Goal: Task Accomplishment & Management: Manage account settings

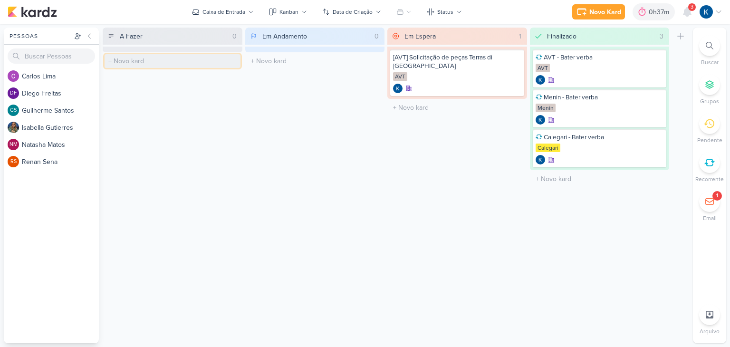
click at [169, 61] on input "text" at bounding box center [173, 61] width 136 height 14
type input "Menin - Subir peças estáticas"
click at [166, 64] on div at bounding box center [172, 69] width 128 height 10
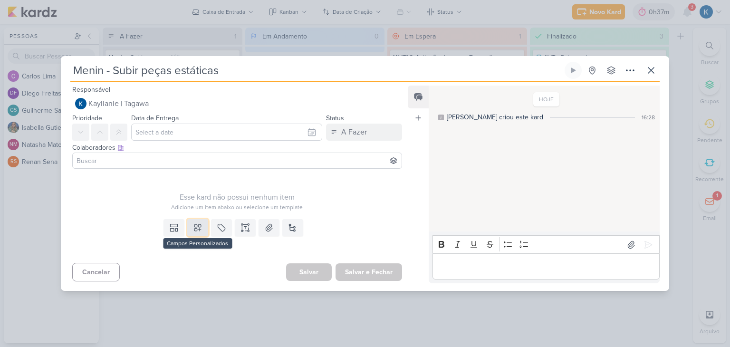
click at [198, 221] on button at bounding box center [197, 227] width 21 height 17
click at [200, 236] on div "Templates Campos Personalizados Marcadores Caixa De Texto Anexo [GEOGRAPHIC_DAT…" at bounding box center [233, 237] width 345 height 44
click at [199, 227] on icon at bounding box center [198, 228] width 10 height 10
click at [163, 194] on div "Esse kard não possui nenhum item" at bounding box center [237, 197] width 330 height 11
click at [198, 231] on icon at bounding box center [198, 228] width 10 height 10
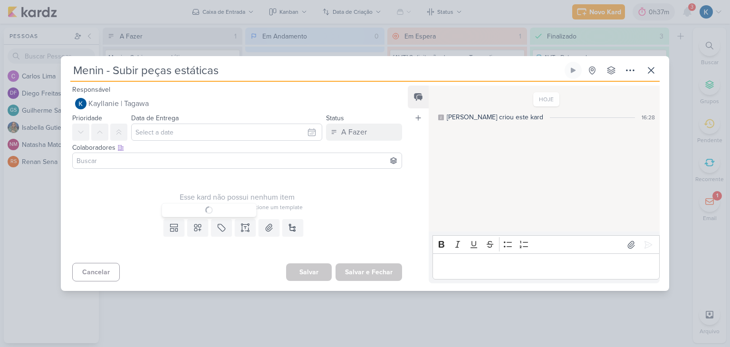
click at [273, 304] on div "Menin - Subir peças estáticas Criado por mim" at bounding box center [365, 173] width 730 height 347
click at [651, 71] on icon at bounding box center [650, 70] width 11 height 11
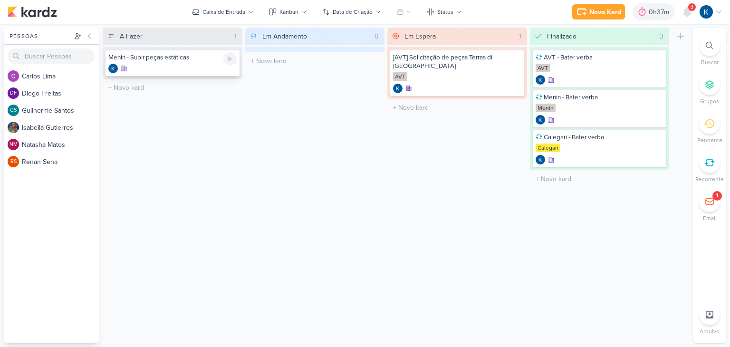
click at [179, 58] on div "Menin - Subir peças estáticas" at bounding box center [172, 57] width 128 height 9
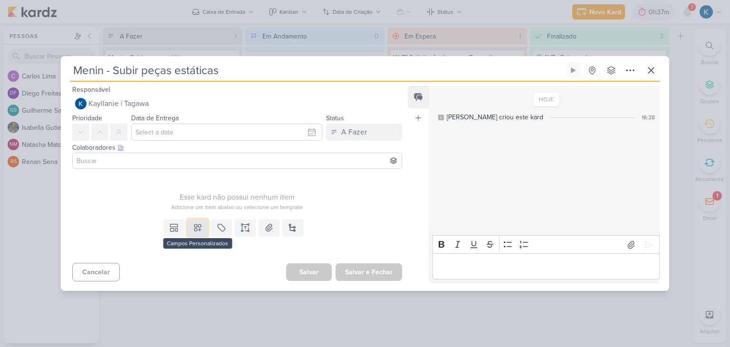
click at [194, 231] on icon at bounding box center [198, 228] width 10 height 10
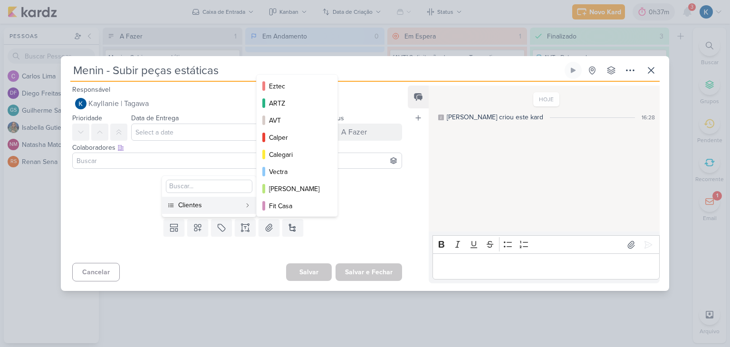
click at [209, 207] on div "Clientes" at bounding box center [209, 205] width 63 height 10
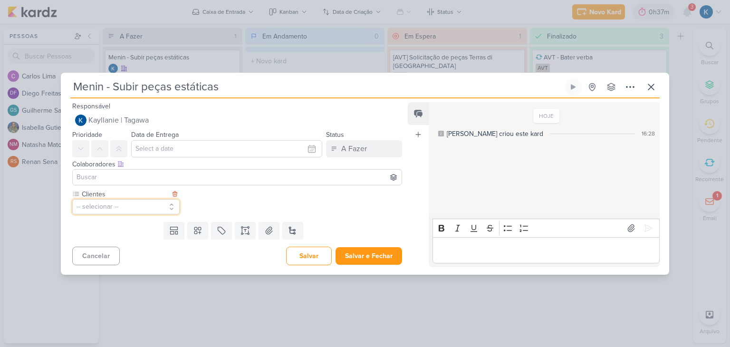
click at [154, 204] on button "-- selecionar --" at bounding box center [125, 206] width 107 height 15
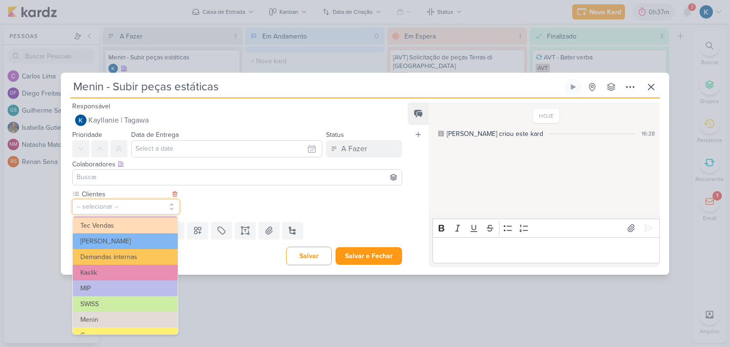
scroll to position [154, 0]
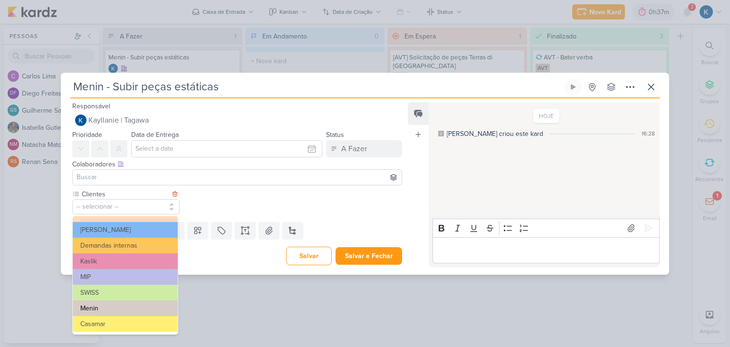
click at [100, 311] on button "Menin" at bounding box center [125, 308] width 105 height 16
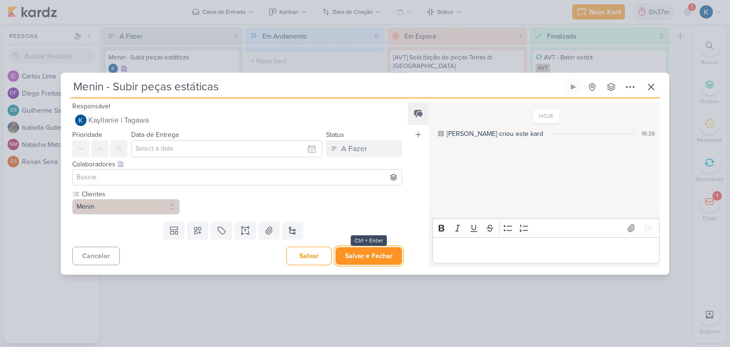
click at [363, 258] on button "Salvar e Fechar" at bounding box center [369, 256] width 67 height 18
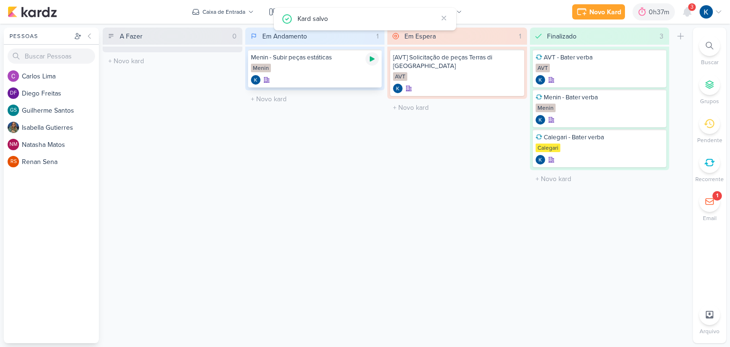
click at [373, 61] on icon at bounding box center [372, 59] width 8 height 8
click at [260, 153] on div "Em Andamento 1 Mover Para Esquerda Mover Para Direita [GEOGRAPHIC_DATA] Menin -…" at bounding box center [315, 186] width 140 height 316
click at [373, 59] on icon at bounding box center [372, 59] width 5 height 5
click at [655, 10] on div "0h41m" at bounding box center [661, 12] width 22 height 10
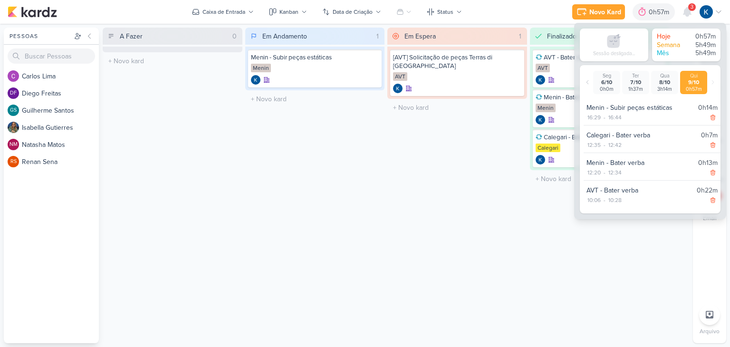
click at [475, 174] on div "Em Espera 1 Mover Para Esquerda Mover Para Direita [GEOGRAPHIC_DATA] [AVT] Soli…" at bounding box center [457, 186] width 140 height 316
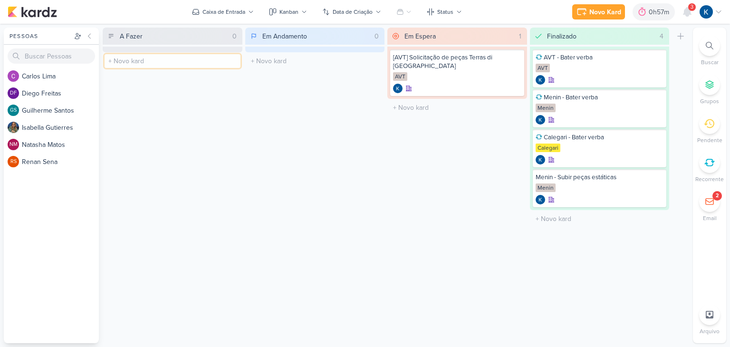
drag, startPoint x: 167, startPoint y: 60, endPoint x: 162, endPoint y: 59, distance: 5.9
click at [165, 60] on input "text" at bounding box center [173, 61] width 136 height 14
drag, startPoint x: 135, startPoint y: 60, endPoint x: 129, endPoint y: 59, distance: 5.8
click at [130, 58] on input "Menin - subir peças animadas" at bounding box center [173, 61] width 136 height 14
click at [131, 61] on input "Menin -Subir peças animadas" at bounding box center [173, 61] width 136 height 14
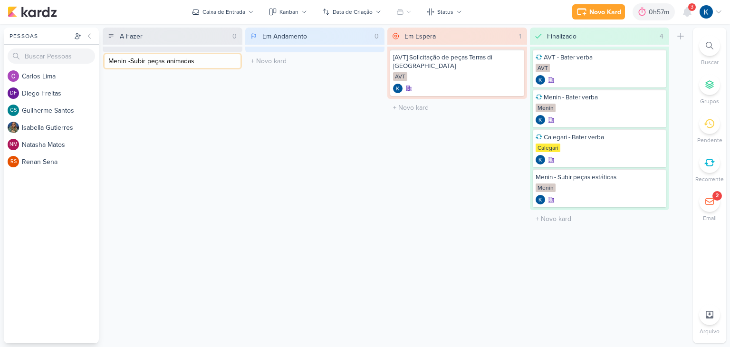
type input "Menin - Subir peças animadas"
click at [205, 61] on input "Menin - Subir peças animadas" at bounding box center [173, 61] width 136 height 14
click at [186, 65] on div at bounding box center [172, 69] width 128 height 10
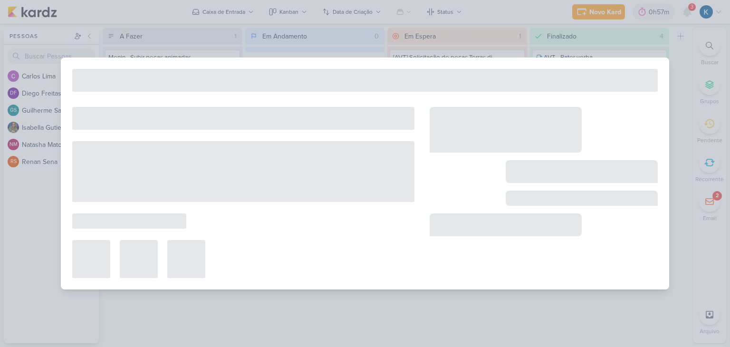
type input "Menin - Subir peças animadas"
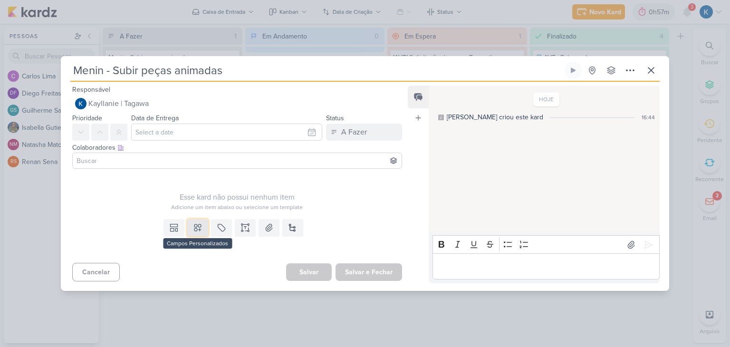
click at [199, 227] on icon at bounding box center [198, 228] width 10 height 10
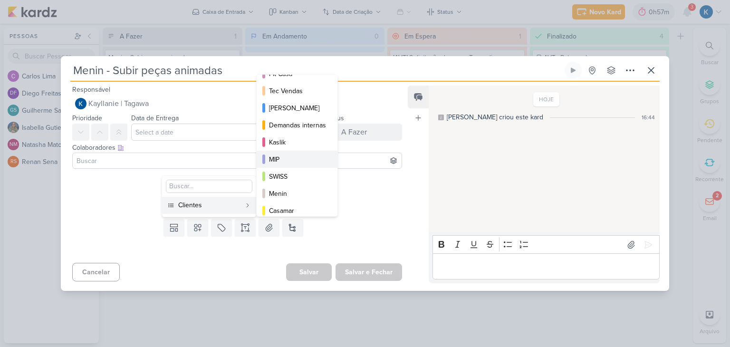
scroll to position [137, 0]
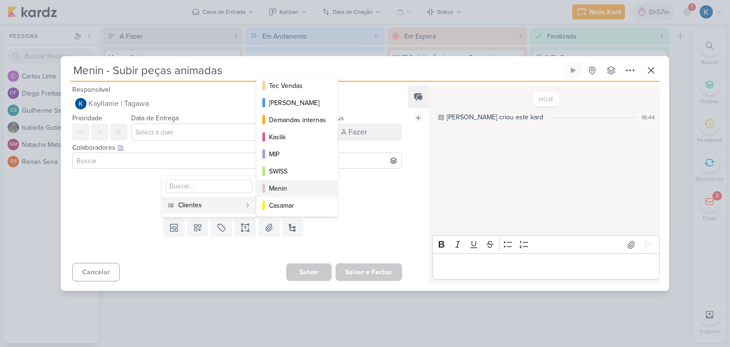
click at [282, 189] on div "Menin" at bounding box center [297, 188] width 57 height 10
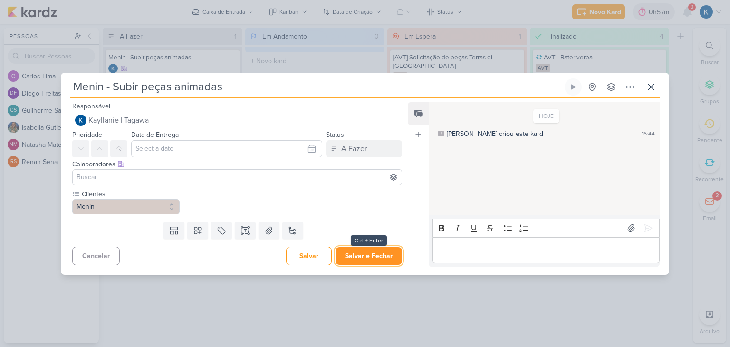
click at [364, 254] on button "Salvar e Fechar" at bounding box center [369, 256] width 67 height 18
